Goal: Find specific page/section

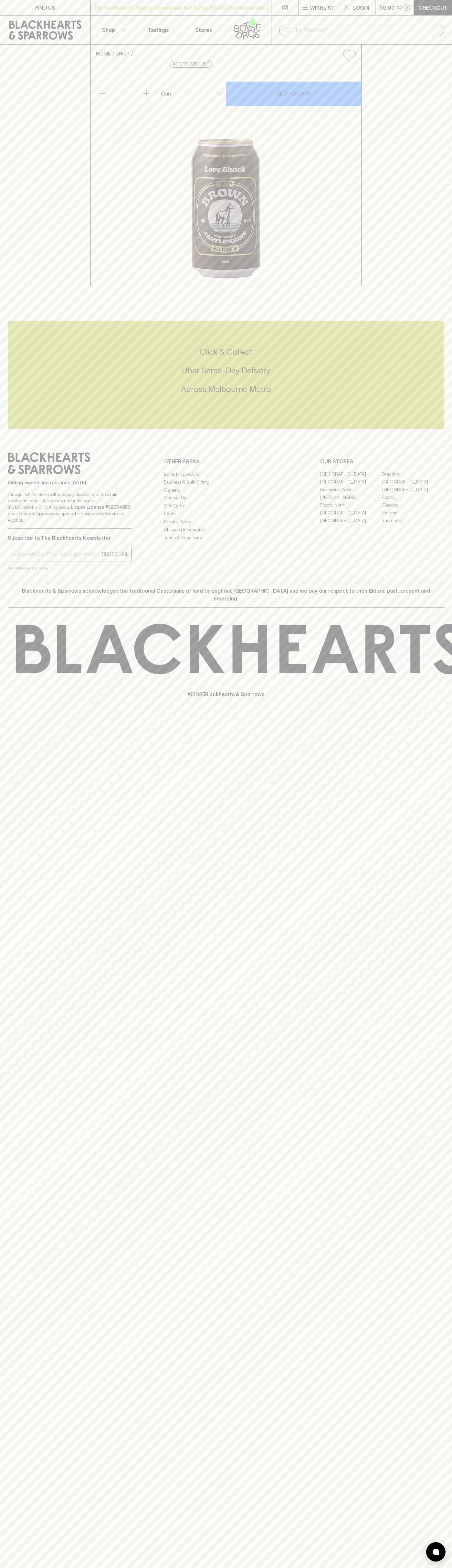
click at [185, 18] on link "Stores" at bounding box center [203, 29] width 45 height 29
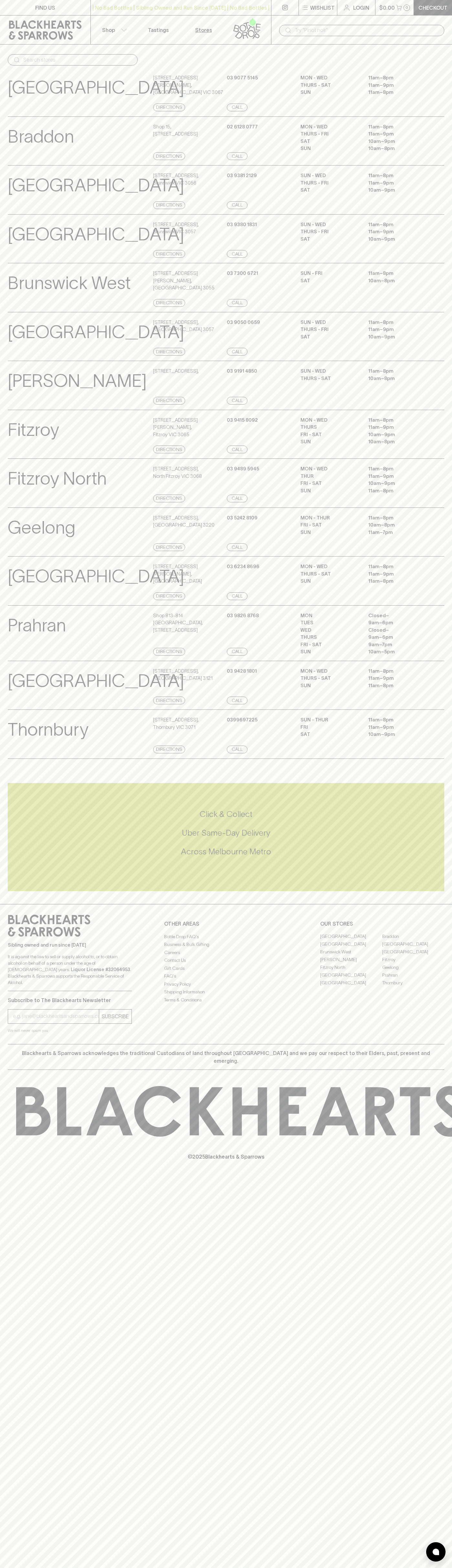
click at [168, 1567] on html "FIND US | No Bad Bottles | Sibling Owned and Run Since 2006 | No Bad Bottles | …" at bounding box center [226, 784] width 452 height 1568
click at [28, 492] on p "Fitzroy North" at bounding box center [57, 478] width 99 height 27
